Goal: Register for event/course

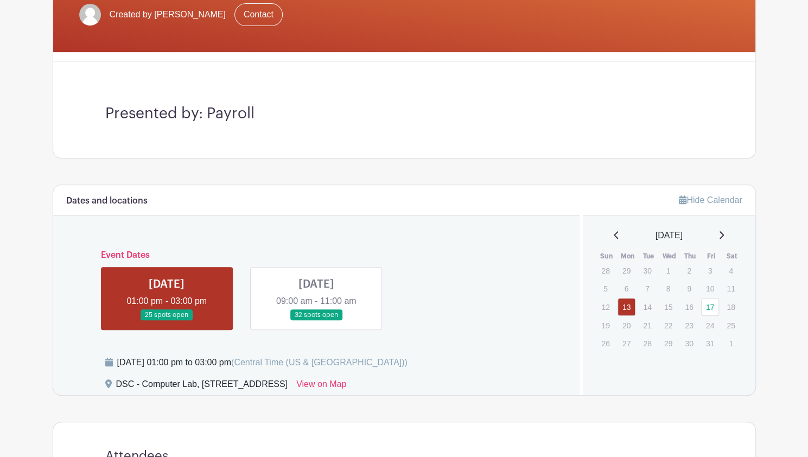
scroll to position [233, 0]
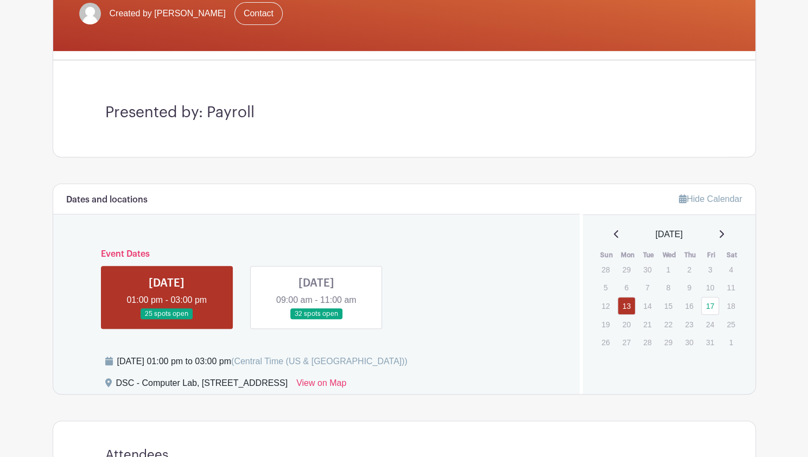
click at [316, 319] on link at bounding box center [316, 319] width 0 height 0
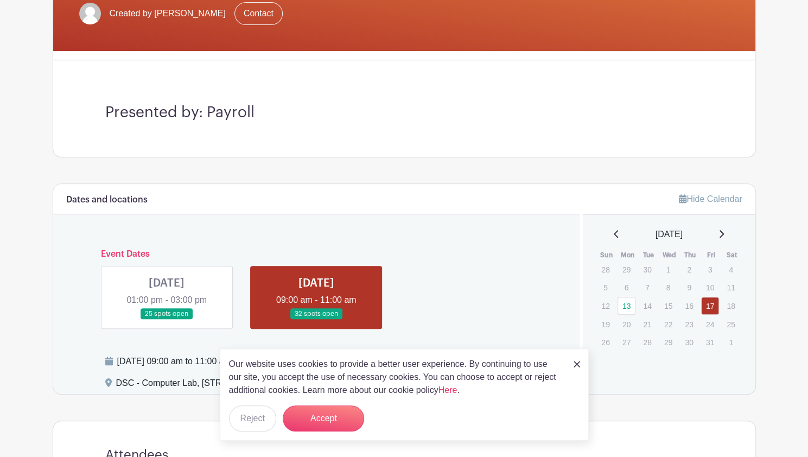
click at [575, 366] on img at bounding box center [576, 364] width 7 height 7
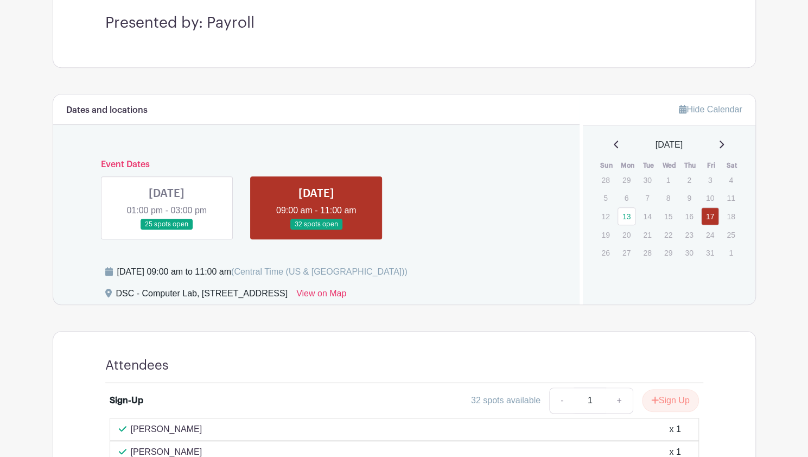
scroll to position [404, 0]
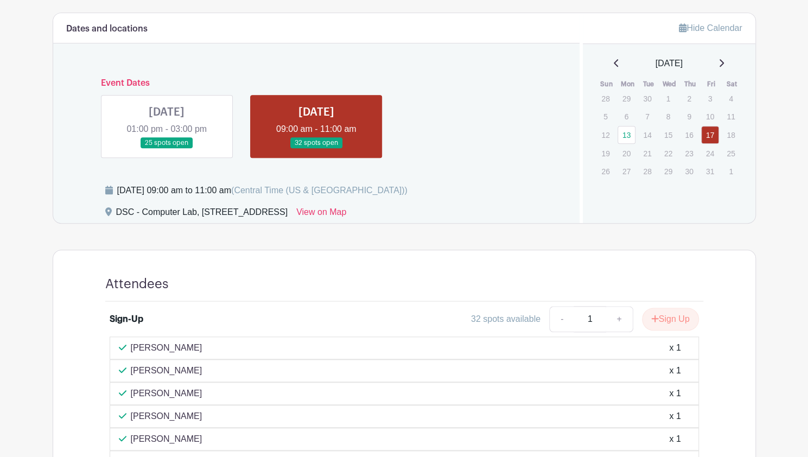
click at [316, 149] on link at bounding box center [316, 149] width 0 height 0
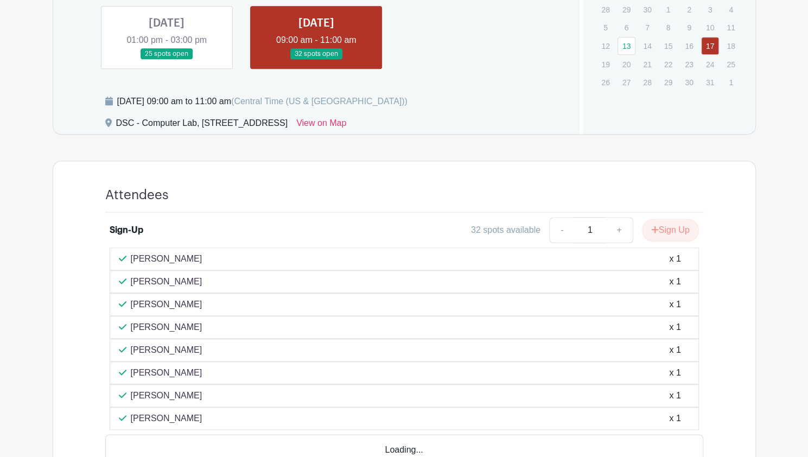
scroll to position [495, 0]
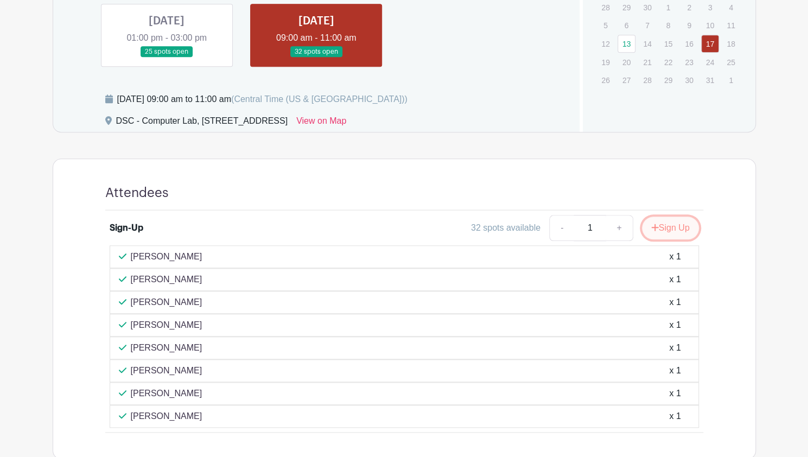
click at [666, 227] on button "Sign Up" at bounding box center [670, 227] width 57 height 23
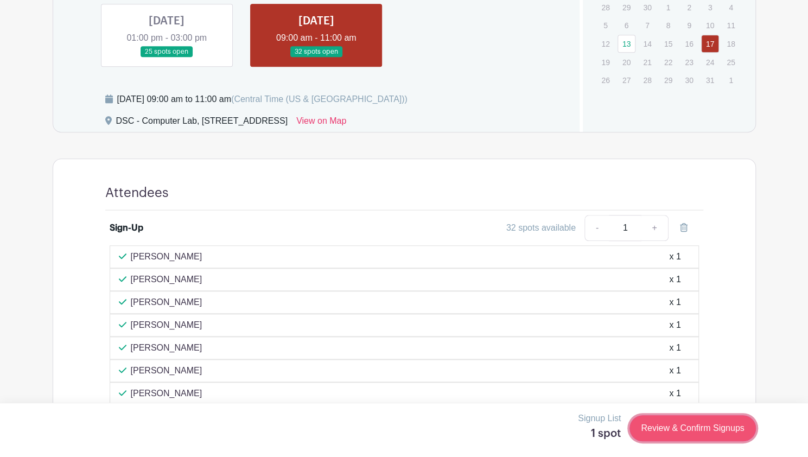
click at [693, 430] on link "Review & Confirm Signups" at bounding box center [692, 428] width 126 height 26
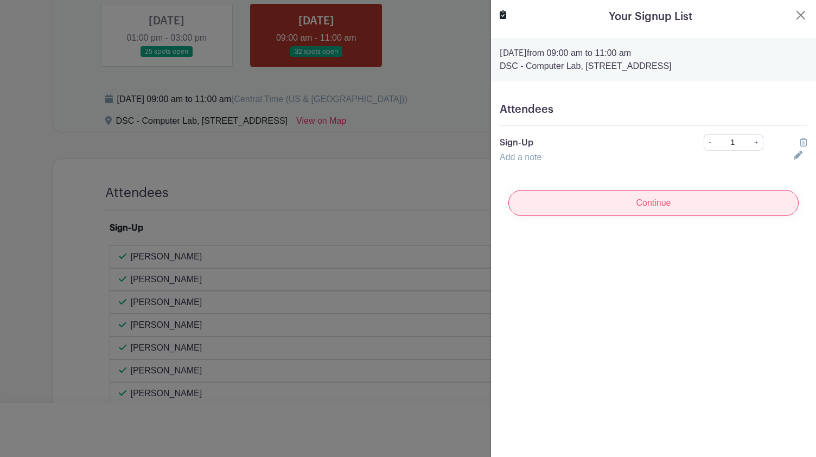
click at [663, 209] on input "Continue" at bounding box center [653, 203] width 290 height 26
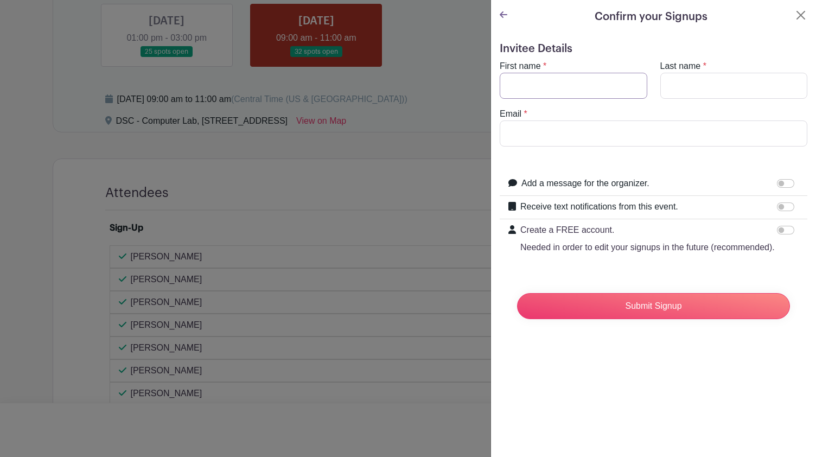
click at [560, 84] on input "First name" at bounding box center [574, 86] width 148 height 26
type input "Austin"
click at [669, 104] on turbo-frame "First name * [PERSON_NAME] Last name * Email *" at bounding box center [654, 103] width 308 height 87
click at [674, 92] on input "Last name" at bounding box center [734, 86] width 148 height 26
type input "[PERSON_NAME]"
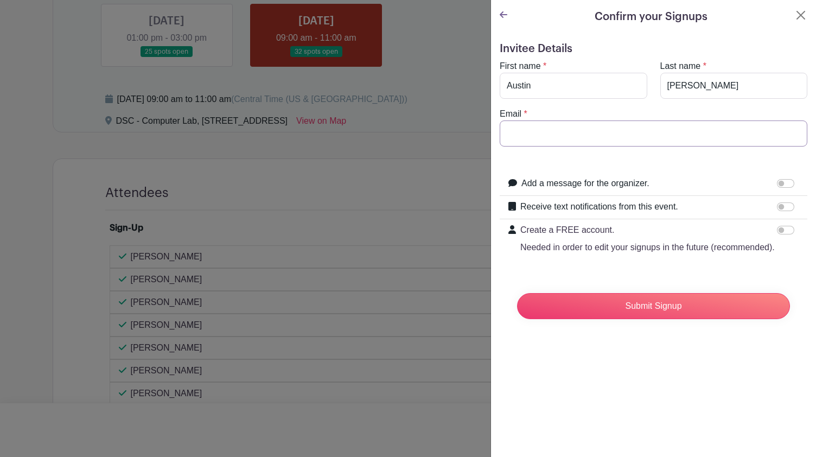
click at [656, 143] on input "Email" at bounding box center [654, 133] width 308 height 26
type input "[EMAIL_ADDRESS][DOMAIN_NAME]"
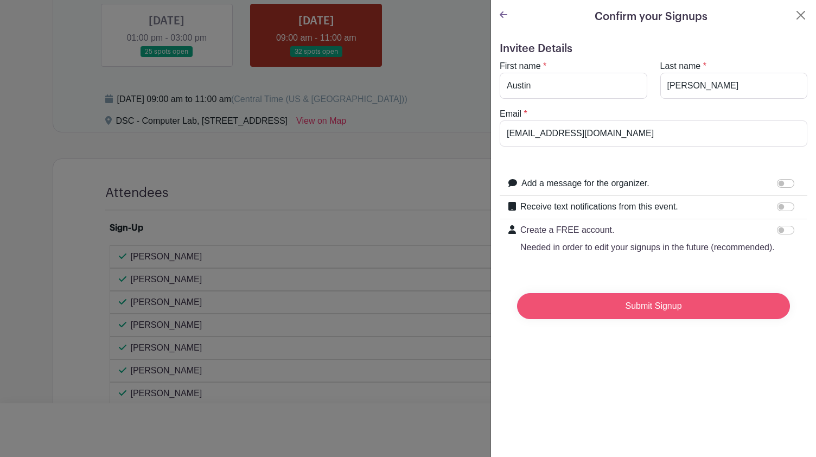
click at [632, 316] on input "Submit Signup" at bounding box center [653, 306] width 273 height 26
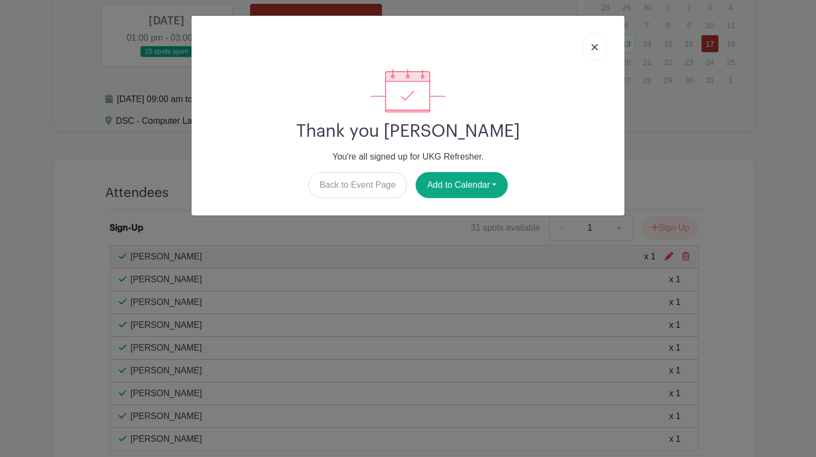
click at [600, 46] on link at bounding box center [594, 46] width 25 height 27
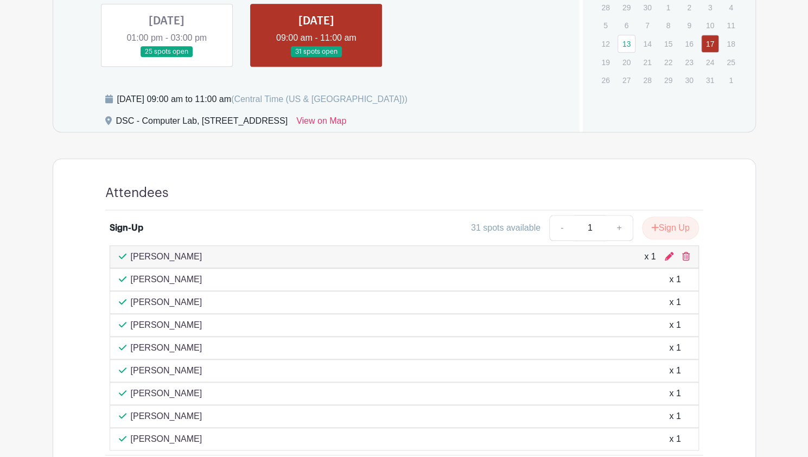
click at [600, 46] on p "12" at bounding box center [605, 43] width 18 height 17
